Goal: Transaction & Acquisition: Subscribe to service/newsletter

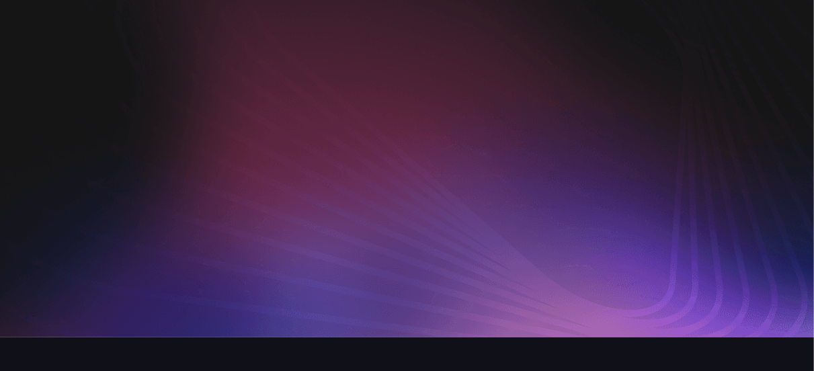
scroll to position [287, 0]
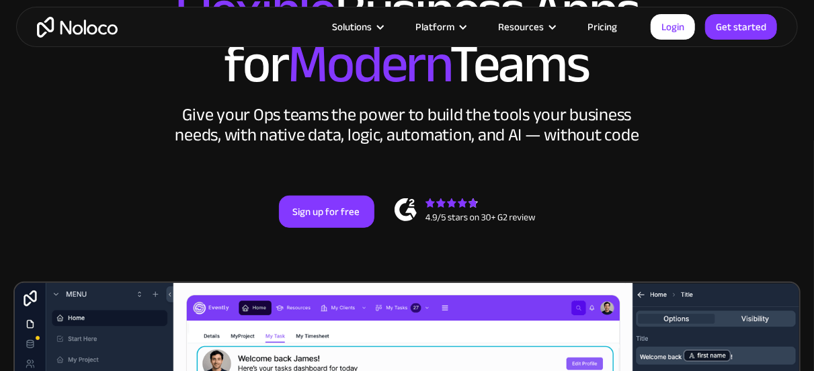
scroll to position [198, 0]
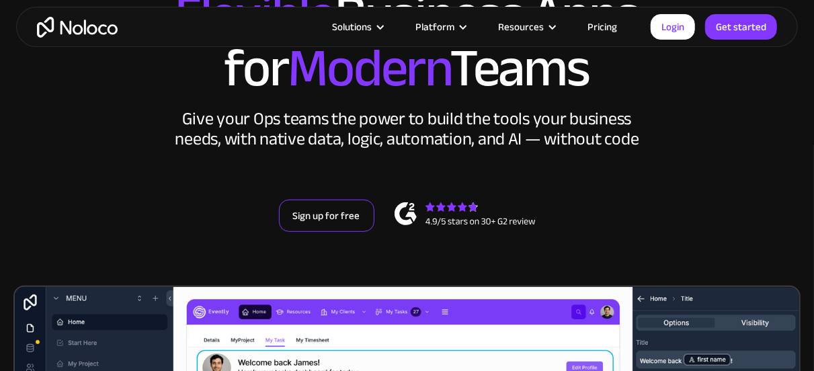
click at [312, 214] on link "Sign up for free" at bounding box center [326, 216] width 95 height 32
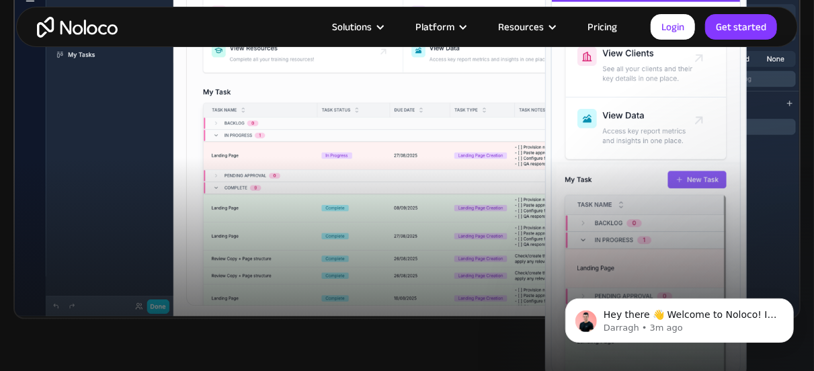
scroll to position [634, 0]
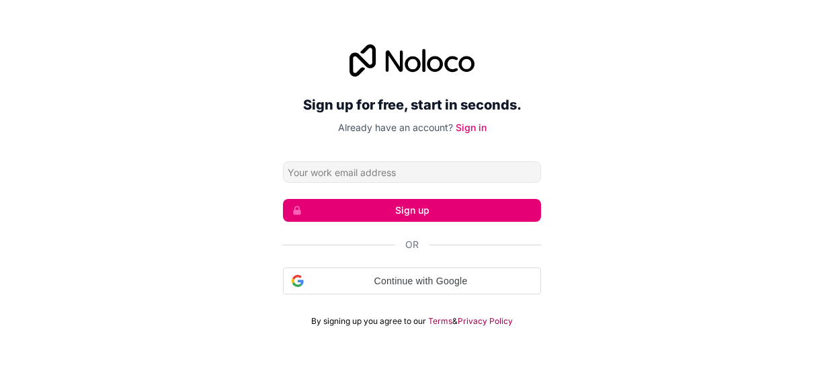
click at [310, 163] on input "Email address" at bounding box center [412, 172] width 258 height 22
